Goal: Information Seeking & Learning: Compare options

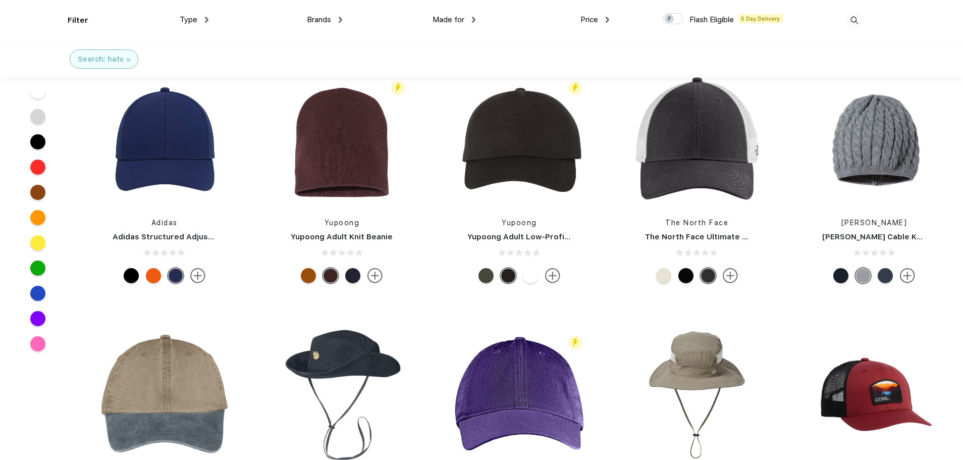
scroll to position [505, 0]
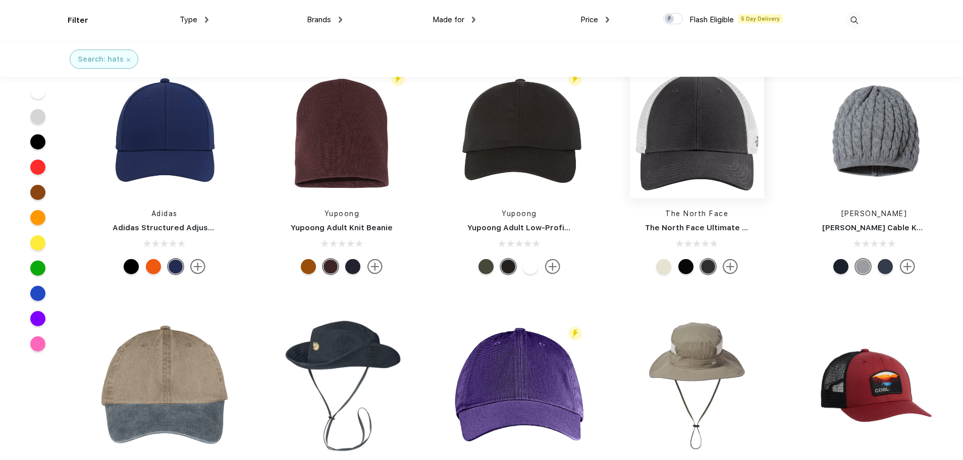
click at [695, 135] on img at bounding box center [697, 131] width 134 height 134
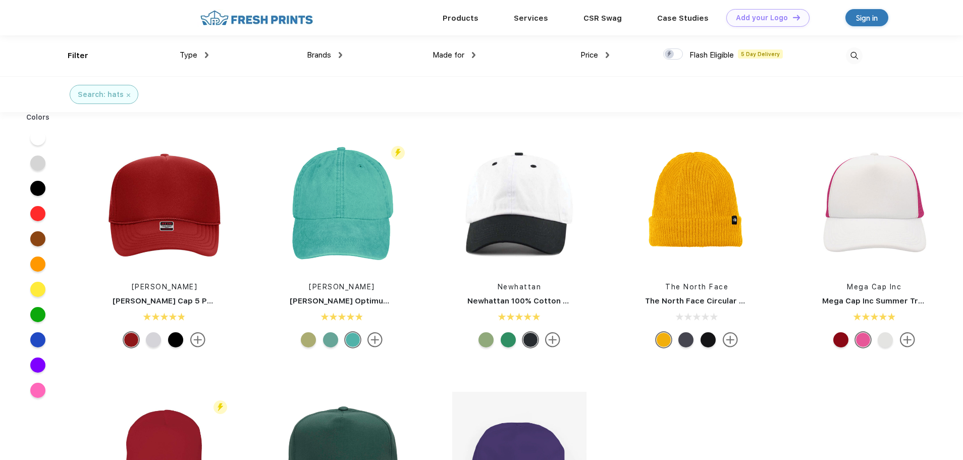
scroll to position [1, 0]
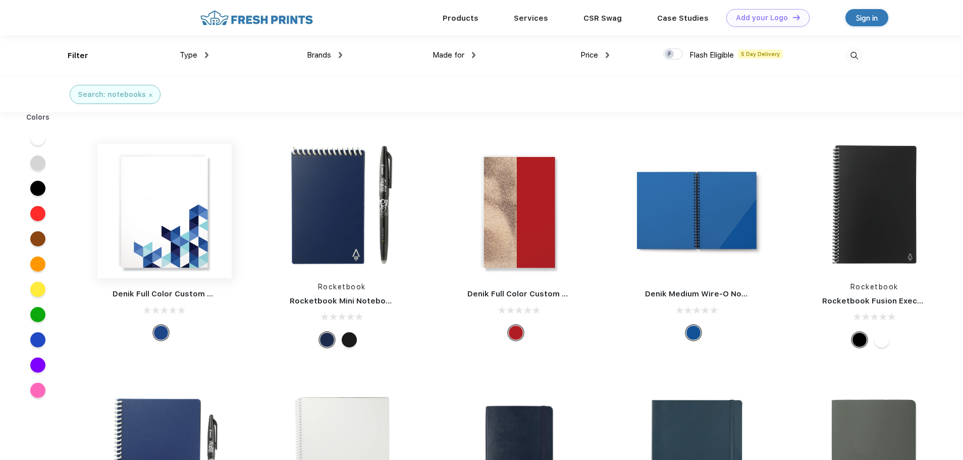
click at [186, 232] on img at bounding box center [164, 211] width 134 height 134
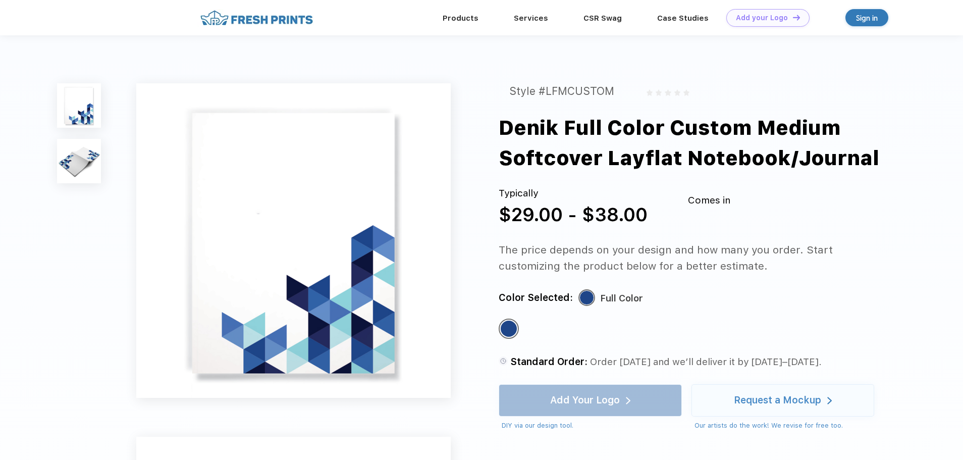
click at [79, 165] on img at bounding box center [79, 161] width 44 height 44
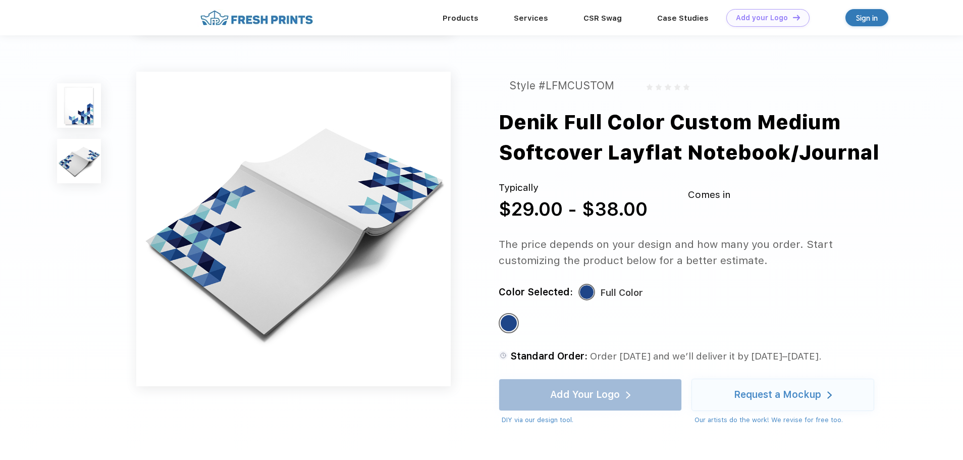
scroll to position [333, 0]
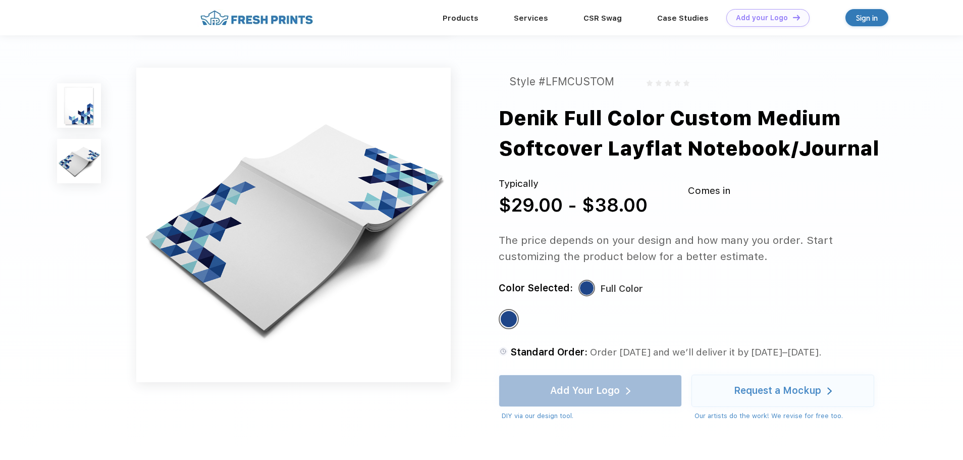
click at [75, 104] on img at bounding box center [79, 105] width 44 height 44
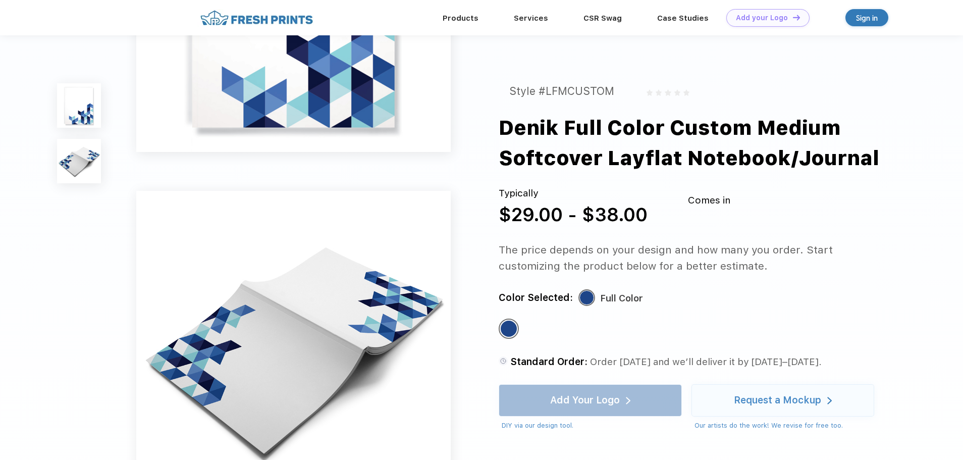
scroll to position [168, 0]
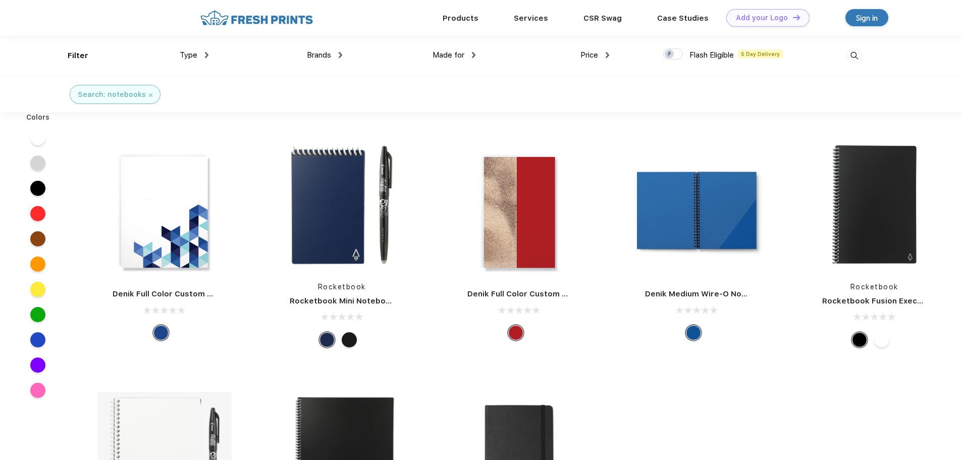
scroll to position [1, 0]
click at [491, 231] on img at bounding box center [519, 210] width 134 height 134
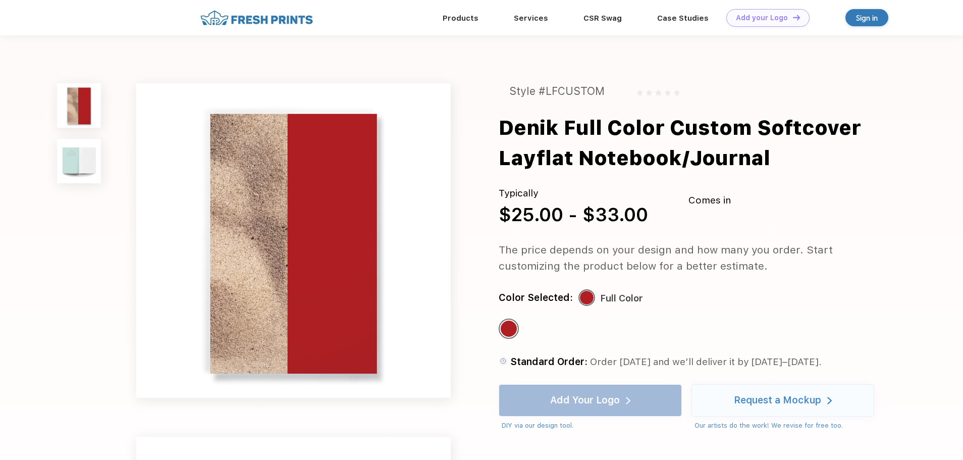
click at [73, 160] on img at bounding box center [79, 161] width 44 height 44
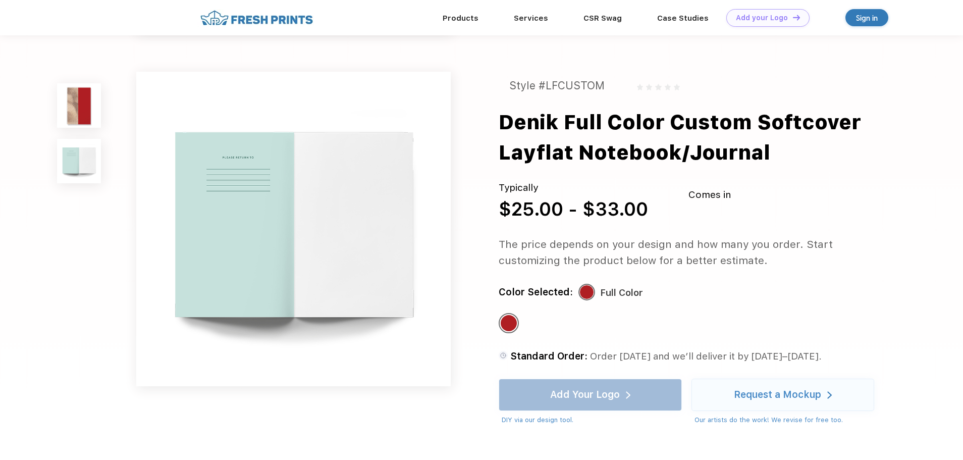
scroll to position [333, 0]
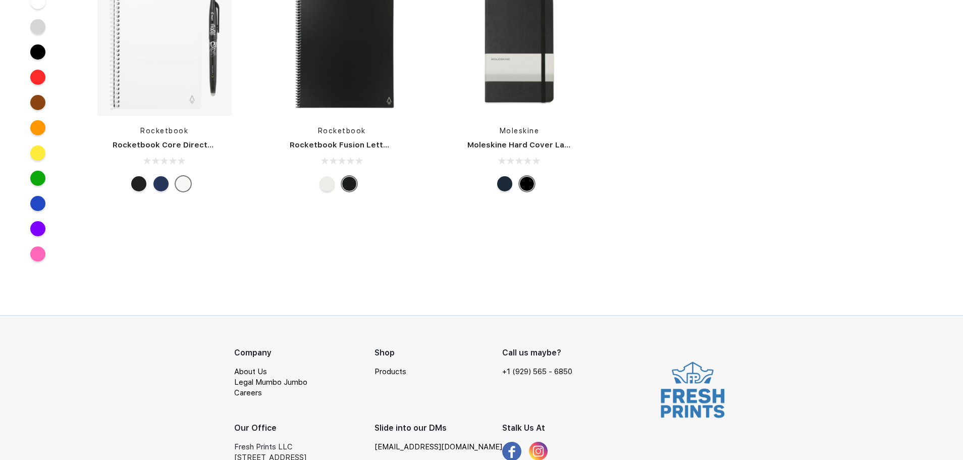
scroll to position [1, 0]
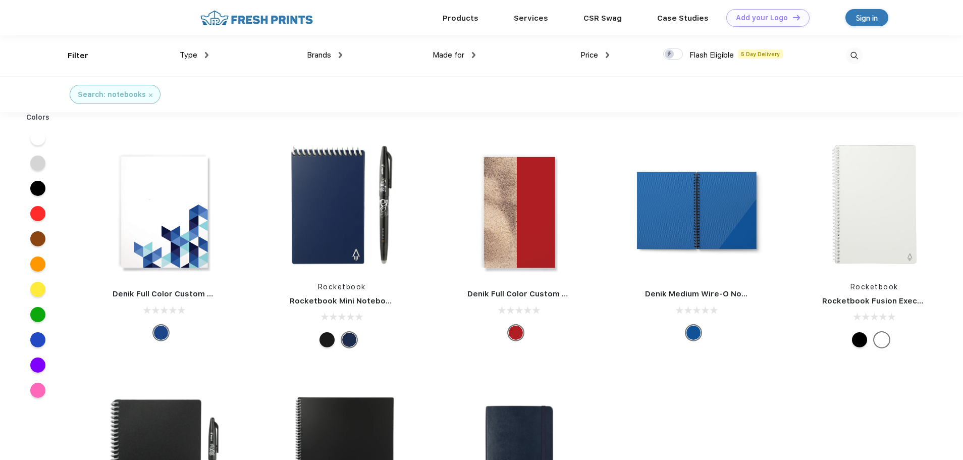
scroll to position [1, 0]
click at [728, 234] on img at bounding box center [697, 210] width 134 height 134
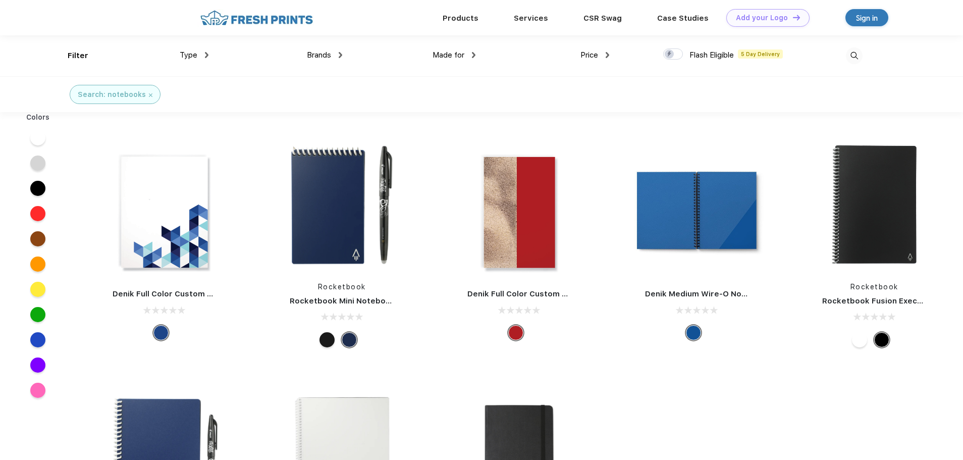
scroll to position [1, 0]
